Goal: Information Seeking & Learning: Check status

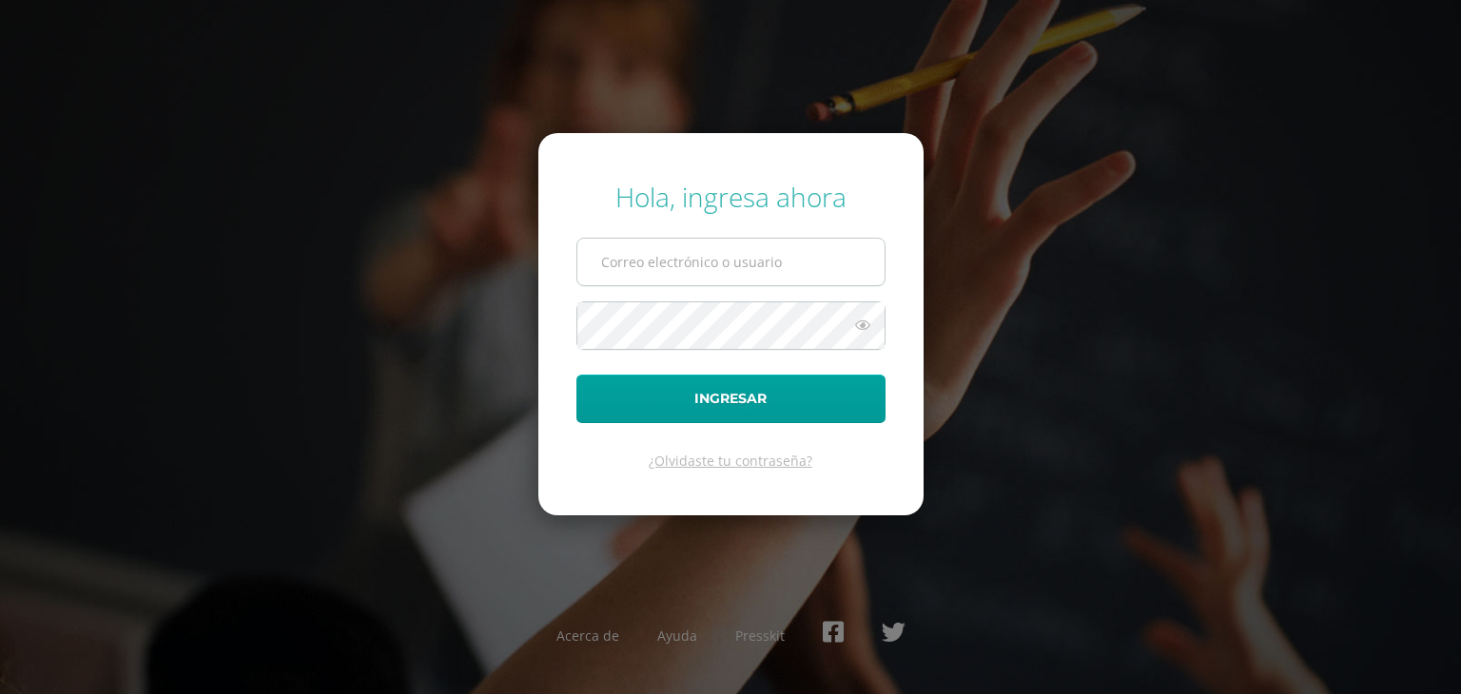
click at [692, 269] on input "text" at bounding box center [730, 262] width 307 height 47
type input "[EMAIL_ADDRESS][DOMAIN_NAME]"
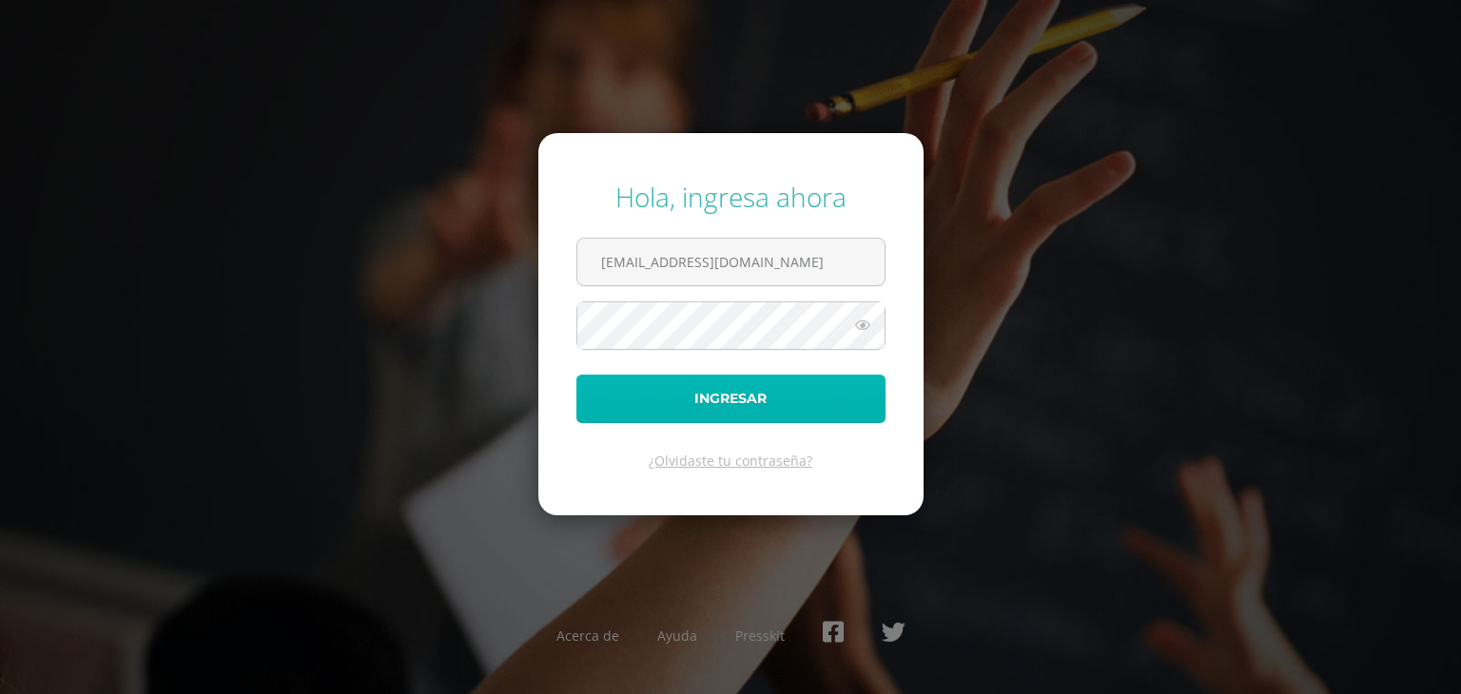
click at [745, 405] on button "Ingresar" at bounding box center [730, 399] width 309 height 48
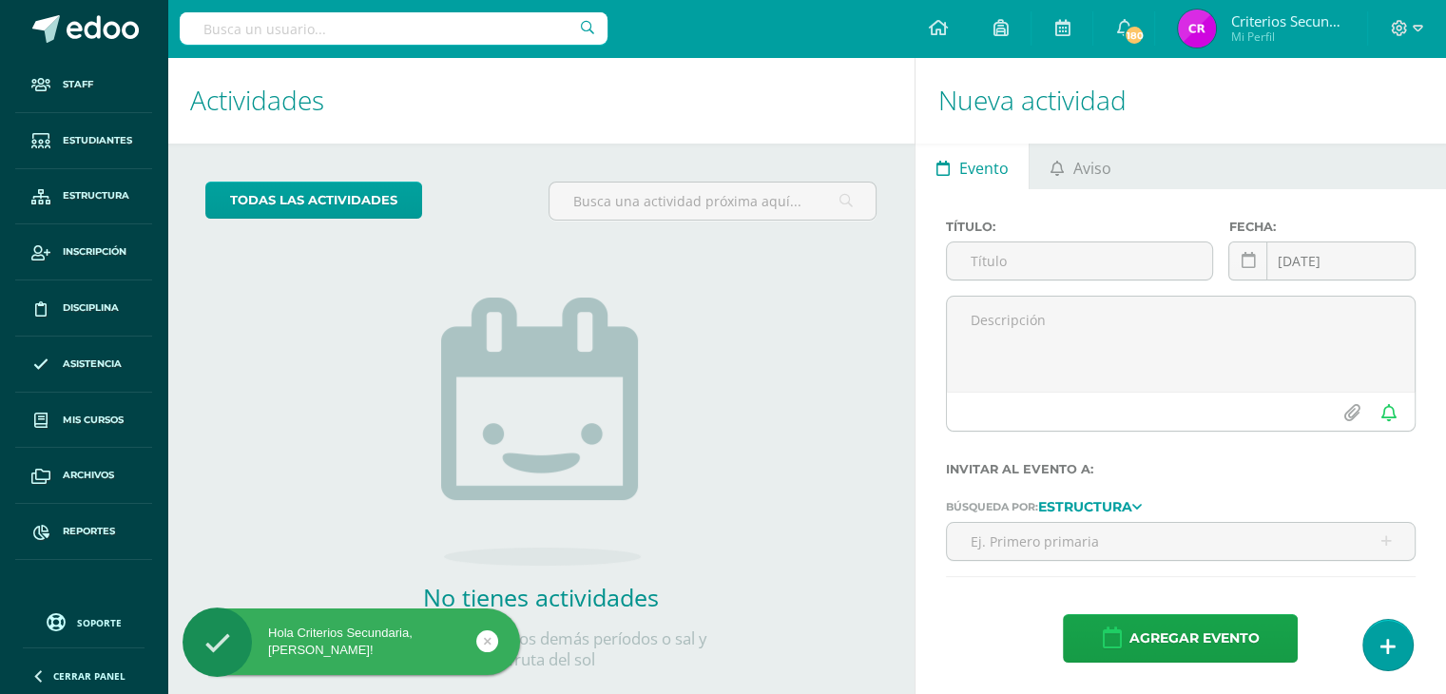
click at [280, 36] on input "text" at bounding box center [394, 28] width 428 height 32
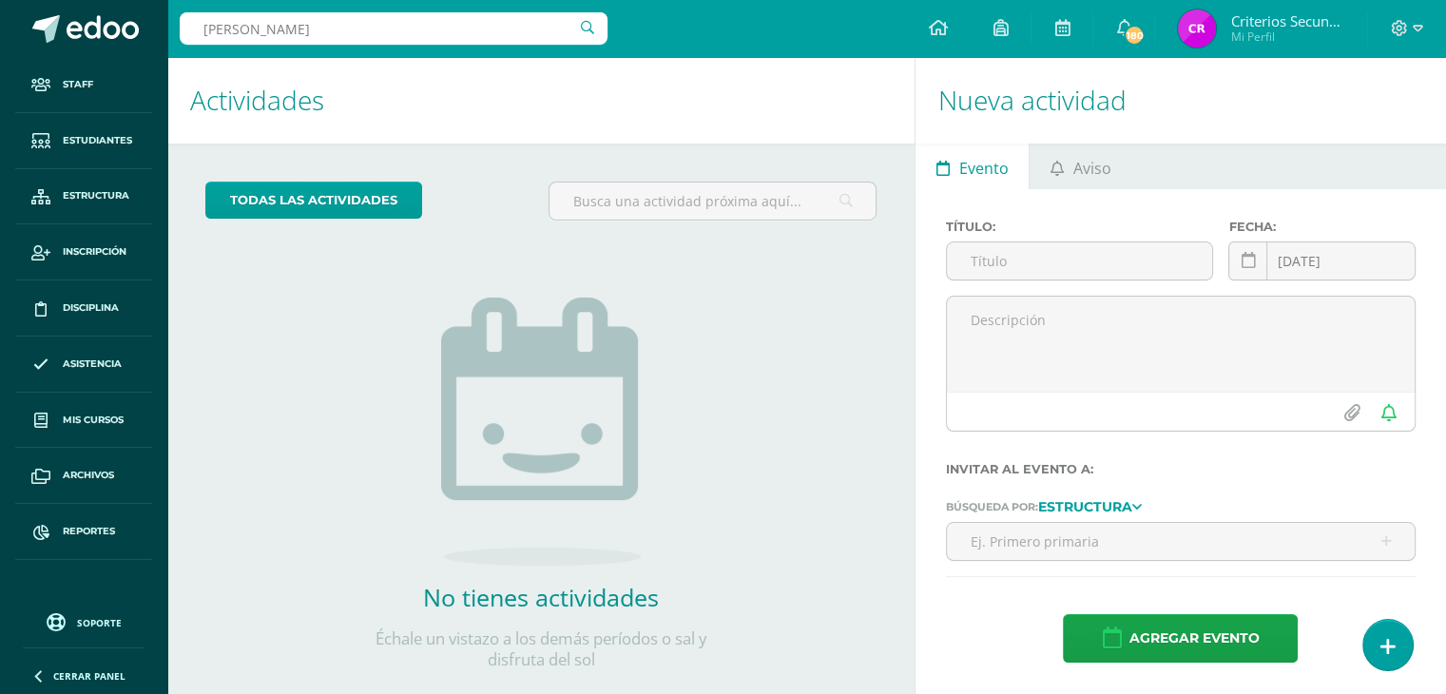
type input "[PERSON_NAME]"
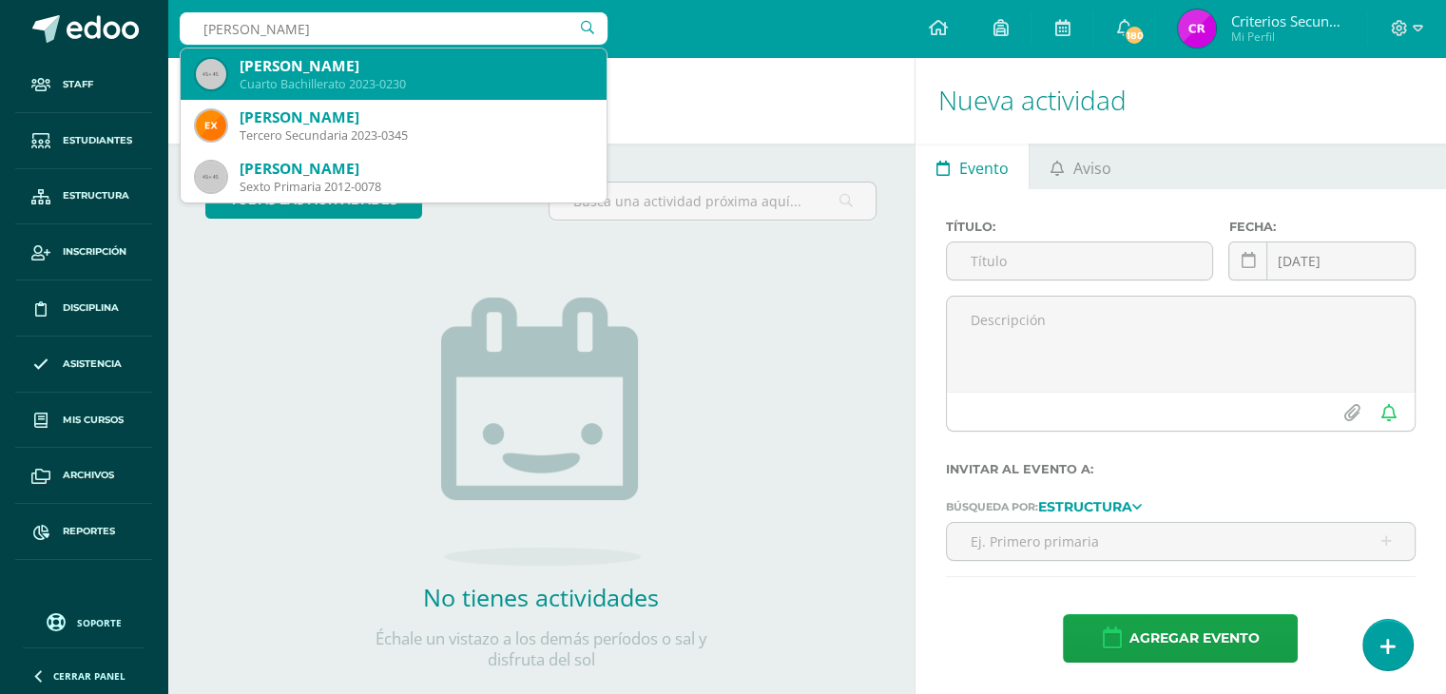
click at [342, 82] on div "Cuarto Bachillerato 2023-0230" at bounding box center [416, 84] width 352 height 16
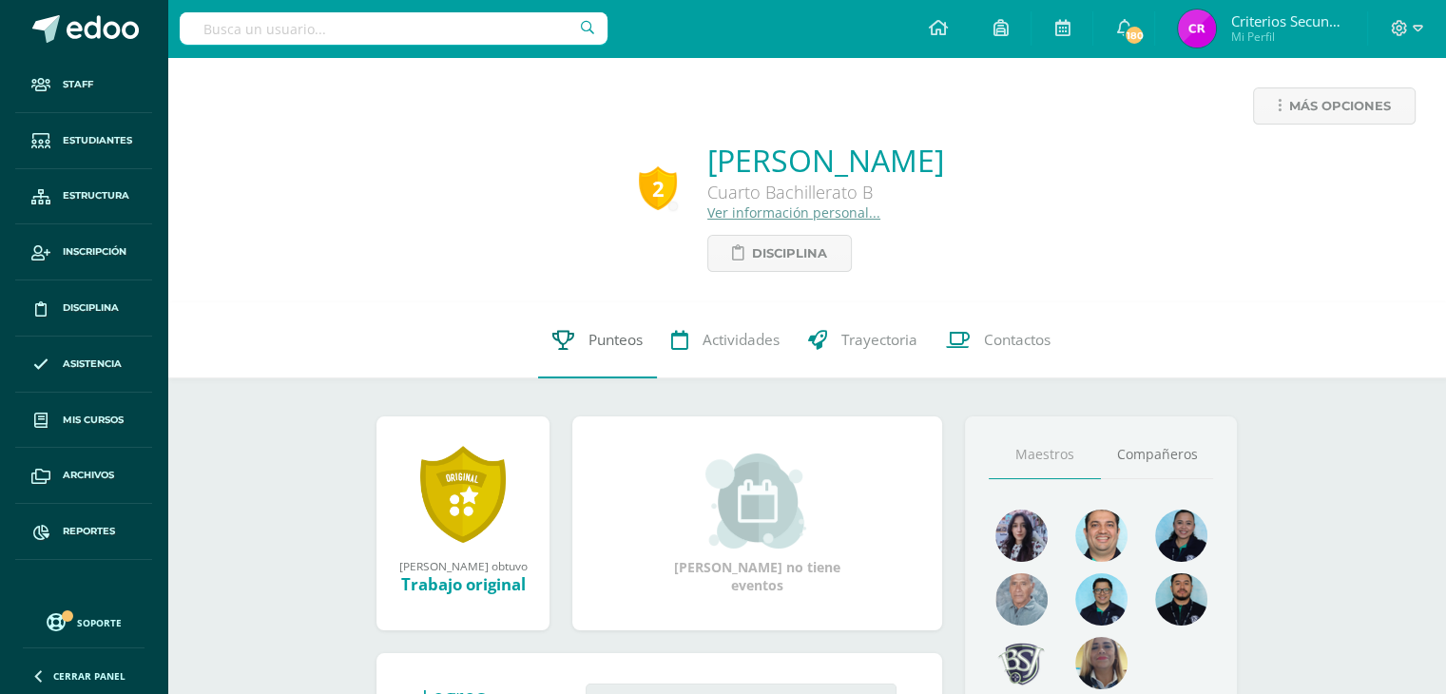
click at [617, 346] on span "Punteos" at bounding box center [616, 340] width 54 height 20
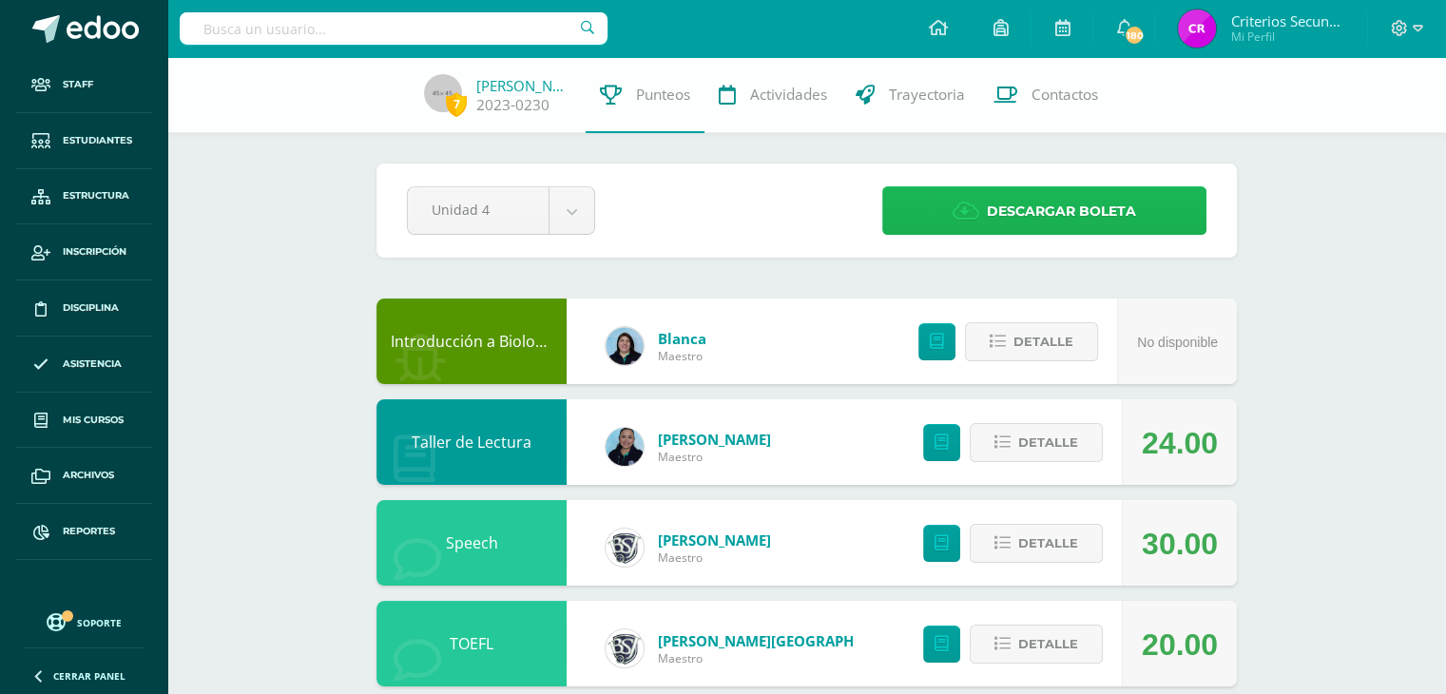
click at [1050, 213] on span "Descargar boleta" at bounding box center [1061, 211] width 149 height 47
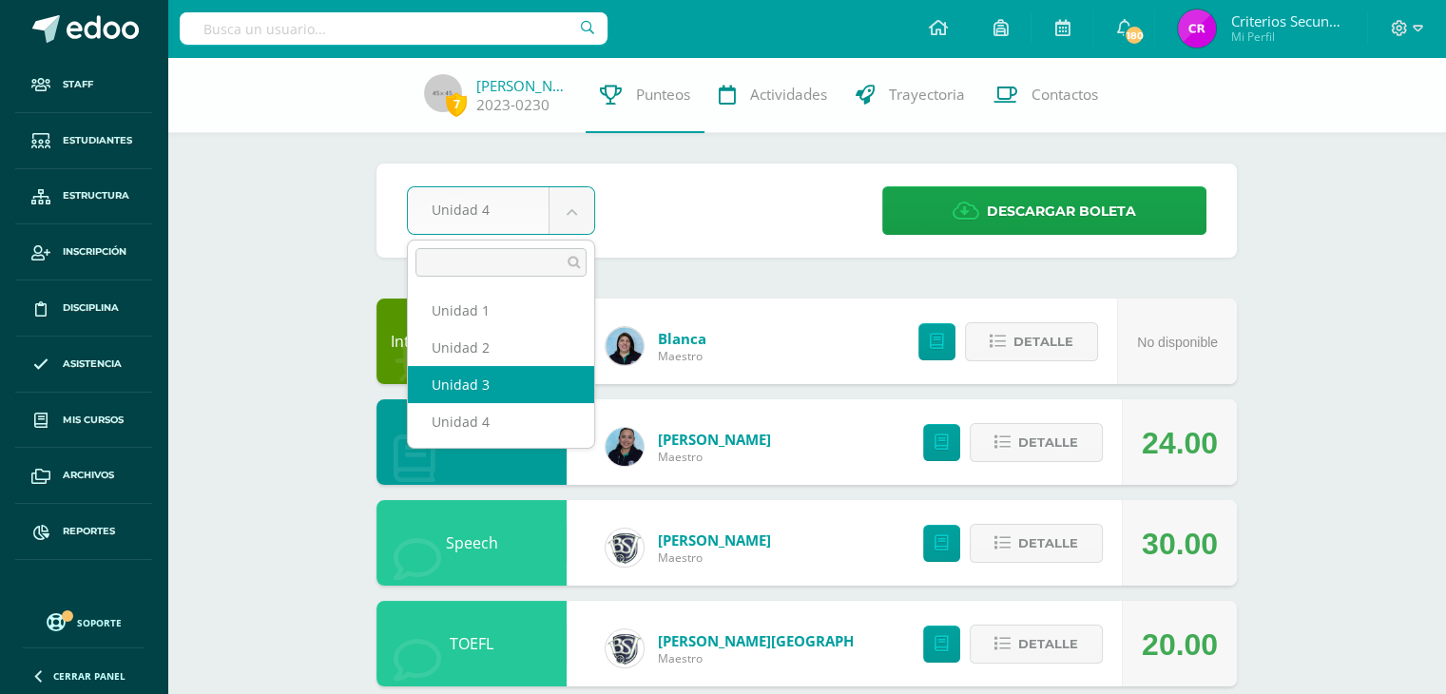
select select "Unidad 3"
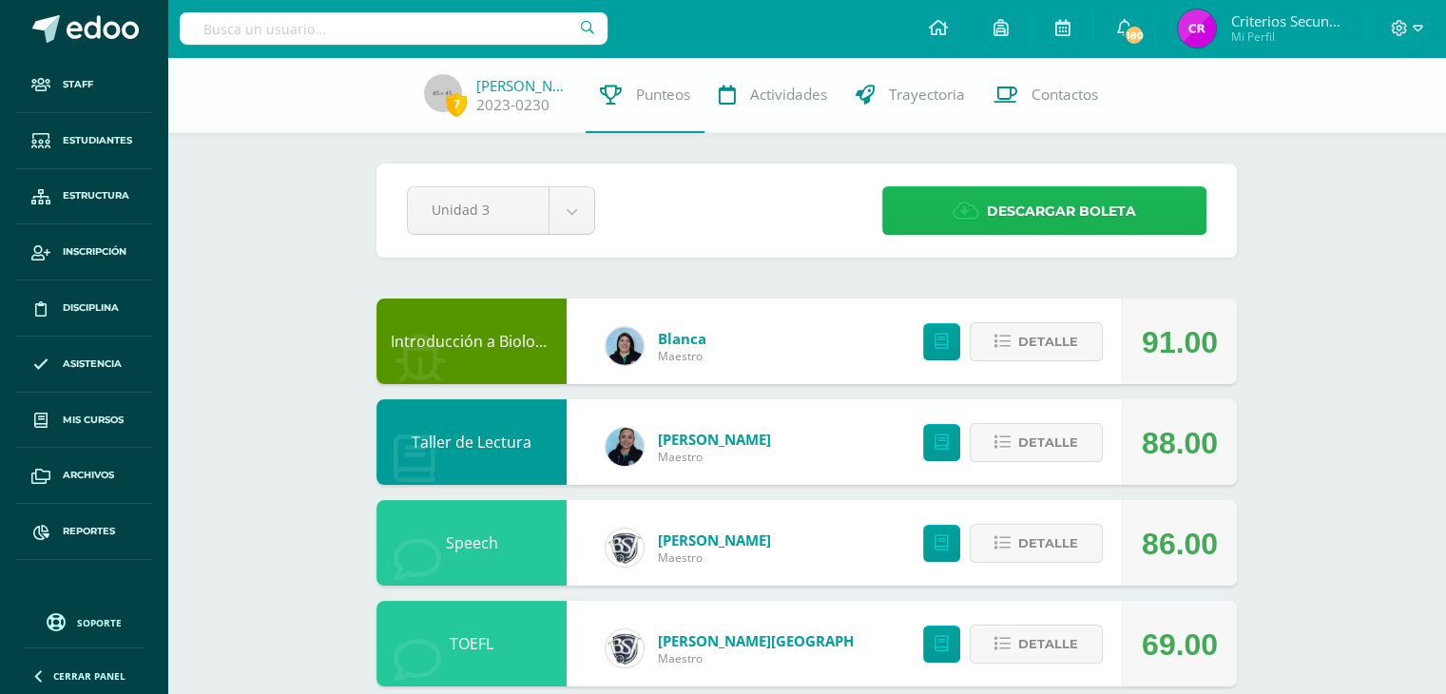
click at [1019, 210] on span "Descargar boleta" at bounding box center [1061, 211] width 149 height 47
